Goal: Find specific page/section: Find specific page/section

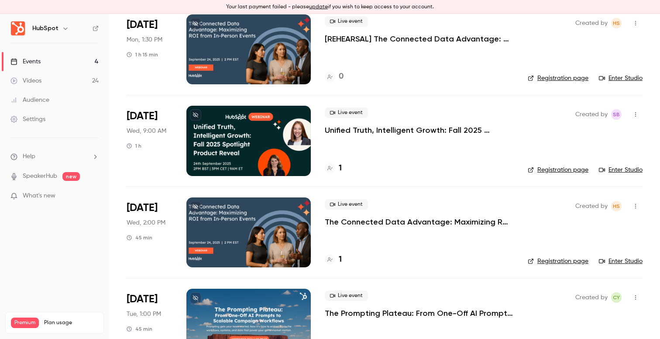
scroll to position [110, 0]
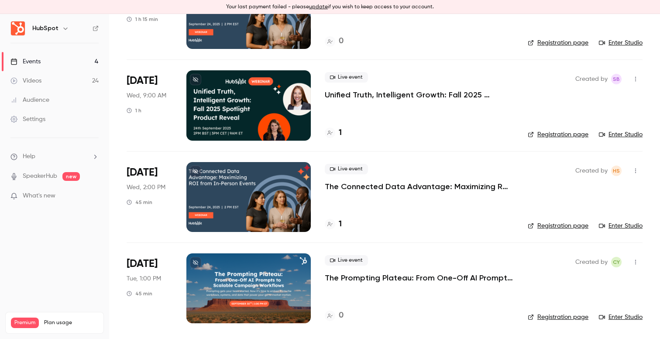
click at [221, 284] on div at bounding box center [248, 288] width 124 height 70
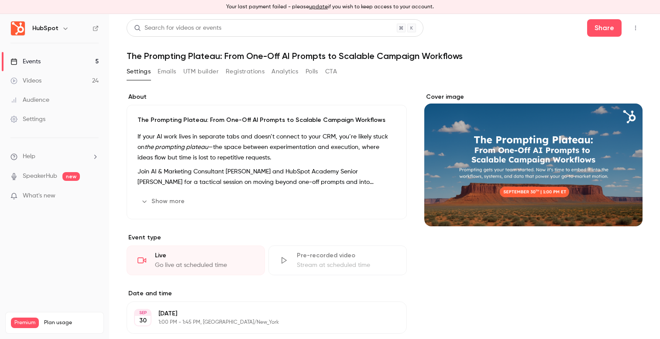
drag, startPoint x: 227, startPoint y: 6, endPoint x: 449, endPoint y: 3, distance: 221.2
click at [449, 3] on div "Your last payment failed - please update if you wish to keep access to your acc…" at bounding box center [330, 7] width 660 height 14
click at [420, 9] on p "Your last payment failed - please update if you wish to keep access to your acc…" at bounding box center [330, 7] width 208 height 8
click at [169, 72] on button "Emails" at bounding box center [167, 72] width 18 height 14
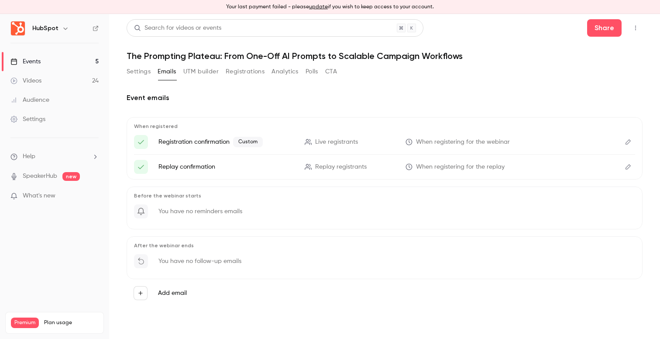
click at [312, 74] on button "Polls" at bounding box center [311, 72] width 13 height 14
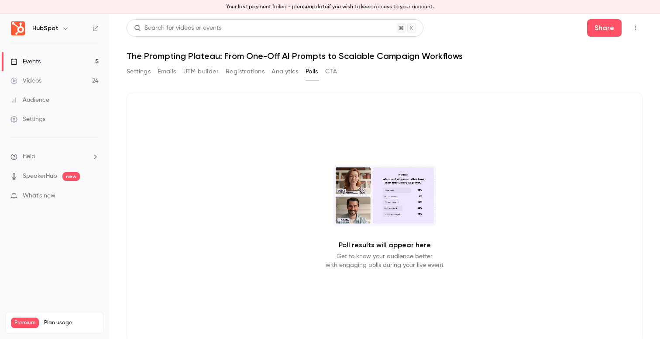
click at [292, 72] on button "Analytics" at bounding box center [284, 72] width 27 height 14
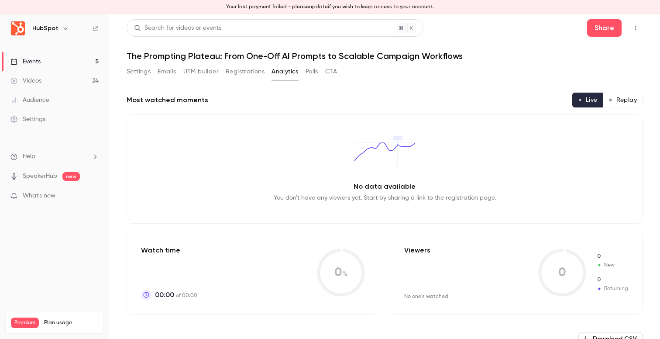
click at [309, 70] on button "Polls" at bounding box center [311, 72] width 13 height 14
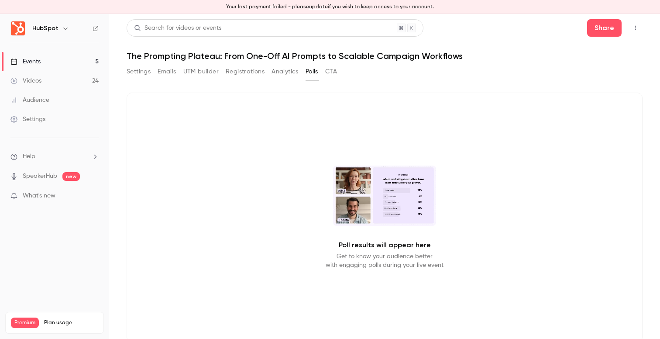
click at [74, 58] on link "Events 5" at bounding box center [54, 61] width 109 height 19
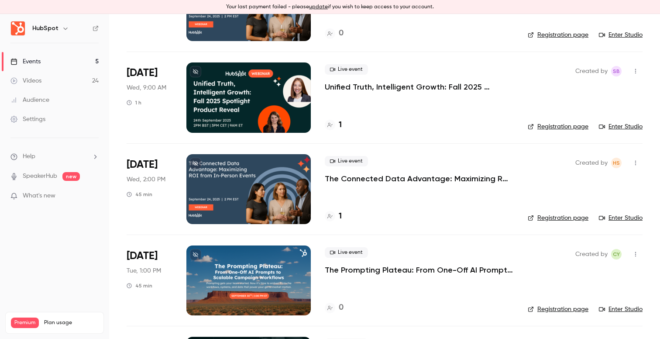
scroll to position [201, 0]
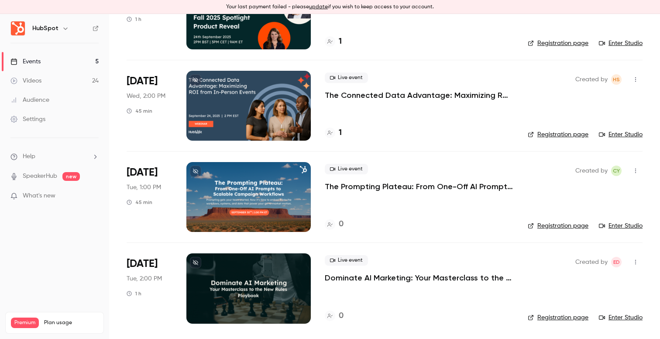
click at [637, 172] on icon "button" at bounding box center [635, 171] width 7 height 6
click at [437, 174] on div at bounding box center [330, 169] width 660 height 339
click at [625, 226] on link "Enter Studio" at bounding box center [621, 225] width 44 height 9
click at [221, 200] on div at bounding box center [248, 197] width 124 height 70
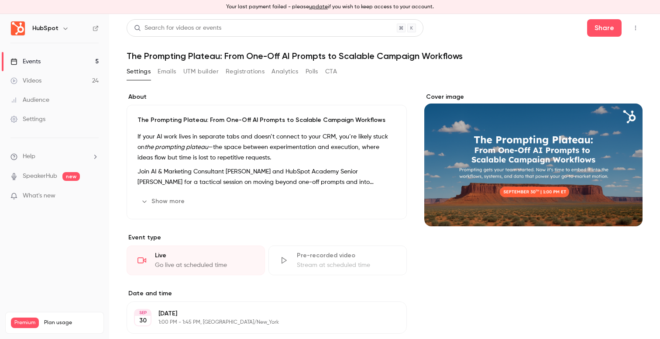
click at [172, 77] on button "Emails" at bounding box center [167, 72] width 18 height 14
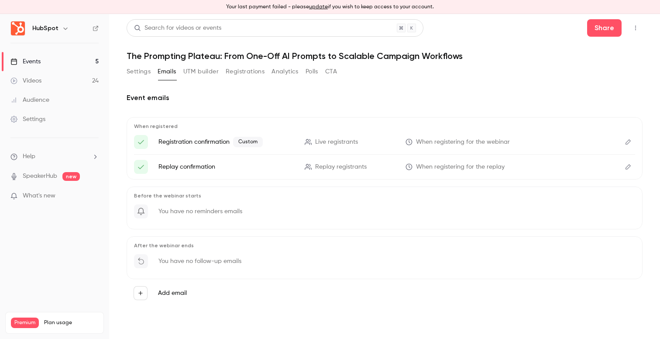
click at [628, 142] on icon "Edit" at bounding box center [627, 142] width 7 height 6
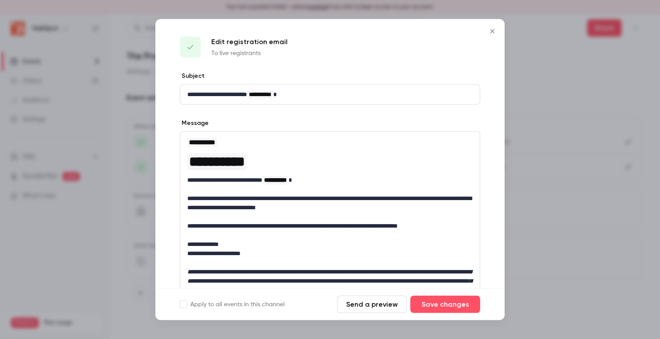
click at [494, 32] on icon "Close" at bounding box center [492, 31] width 10 height 7
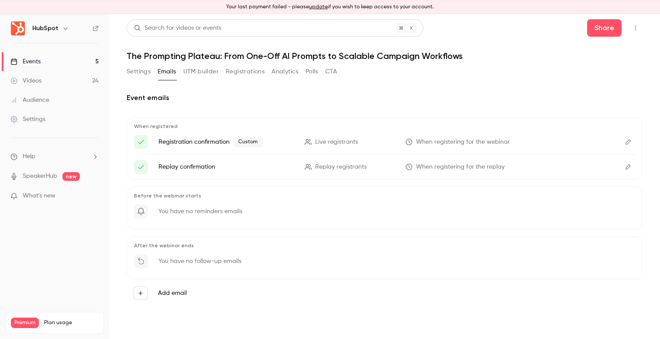
click at [209, 75] on button "UTM builder" at bounding box center [200, 72] width 35 height 14
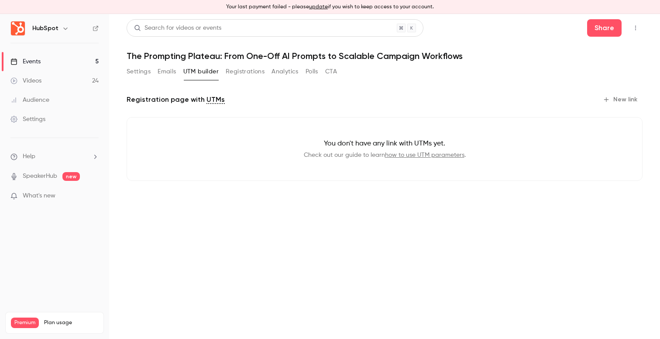
click at [264, 71] on button "Registrations" at bounding box center [245, 72] width 39 height 14
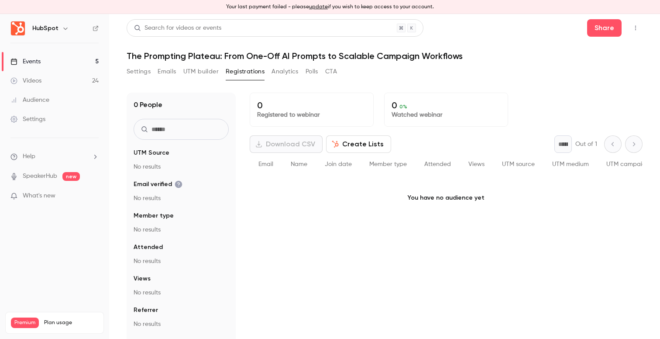
click at [293, 71] on button "Analytics" at bounding box center [284, 72] width 27 height 14
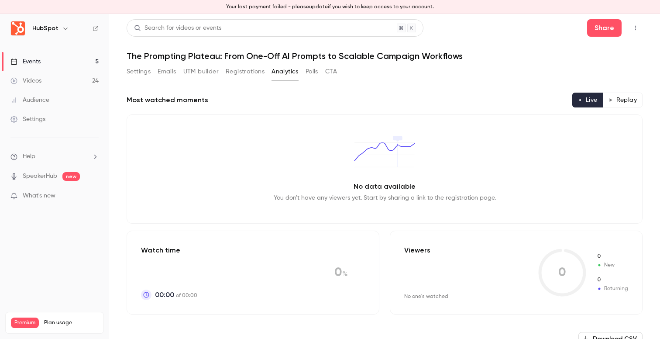
click at [254, 72] on button "Registrations" at bounding box center [245, 72] width 39 height 14
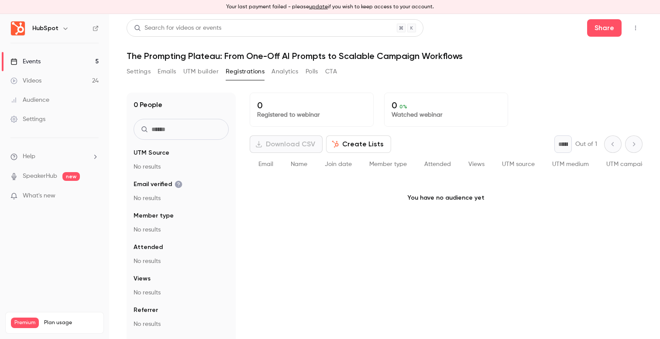
click at [318, 74] on button "Polls" at bounding box center [311, 72] width 13 height 14
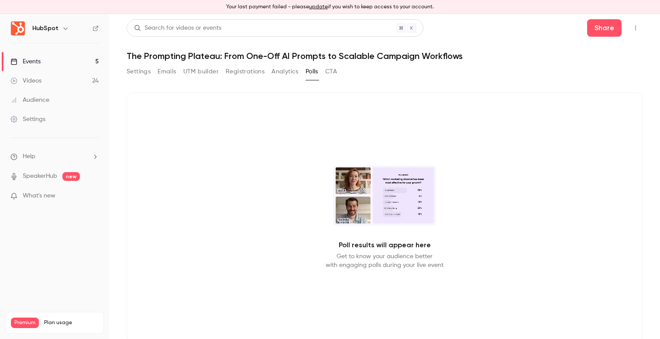
click at [336, 72] on button "CTA" at bounding box center [331, 72] width 12 height 14
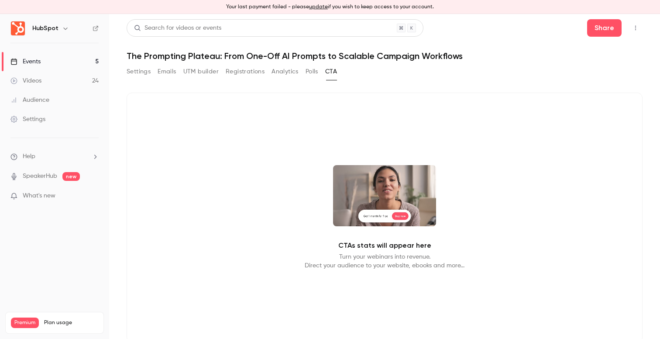
click at [309, 71] on button "Polls" at bounding box center [311, 72] width 13 height 14
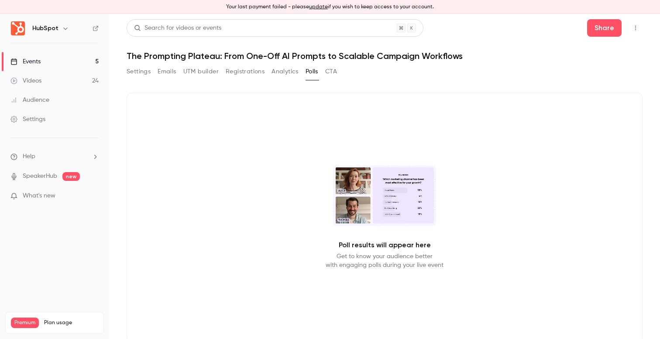
click at [288, 71] on button "Analytics" at bounding box center [284, 72] width 27 height 14
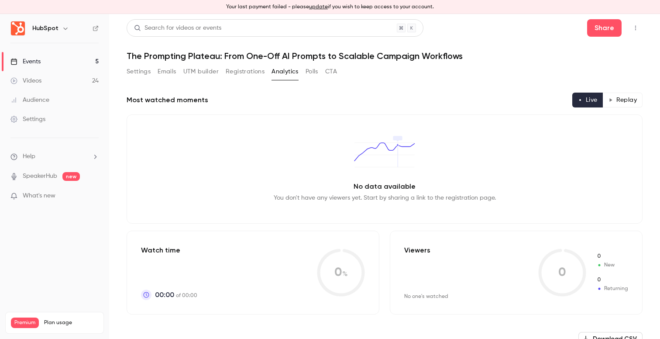
click at [245, 69] on button "Registrations" at bounding box center [245, 72] width 39 height 14
